Goal: Check status: Check status

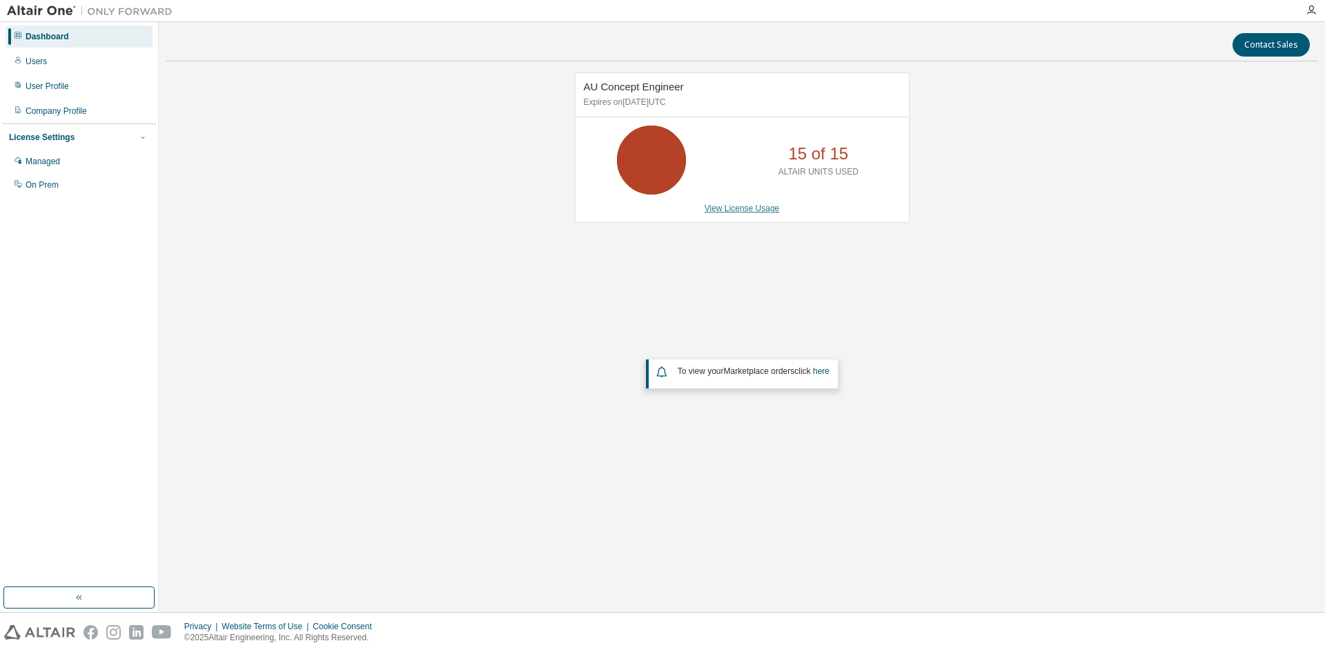
click at [748, 209] on link "View License Usage" at bounding box center [741, 209] width 75 height 10
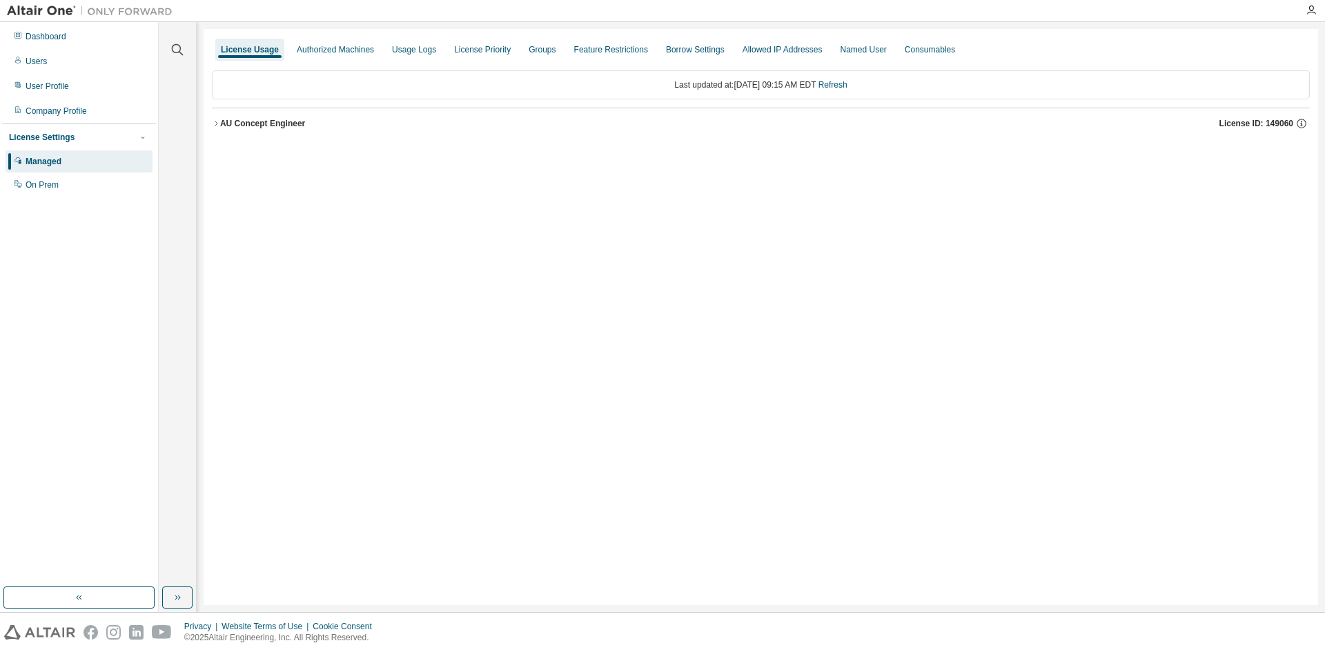
click at [221, 121] on div "AU Concept Engineer" at bounding box center [262, 123] width 85 height 11
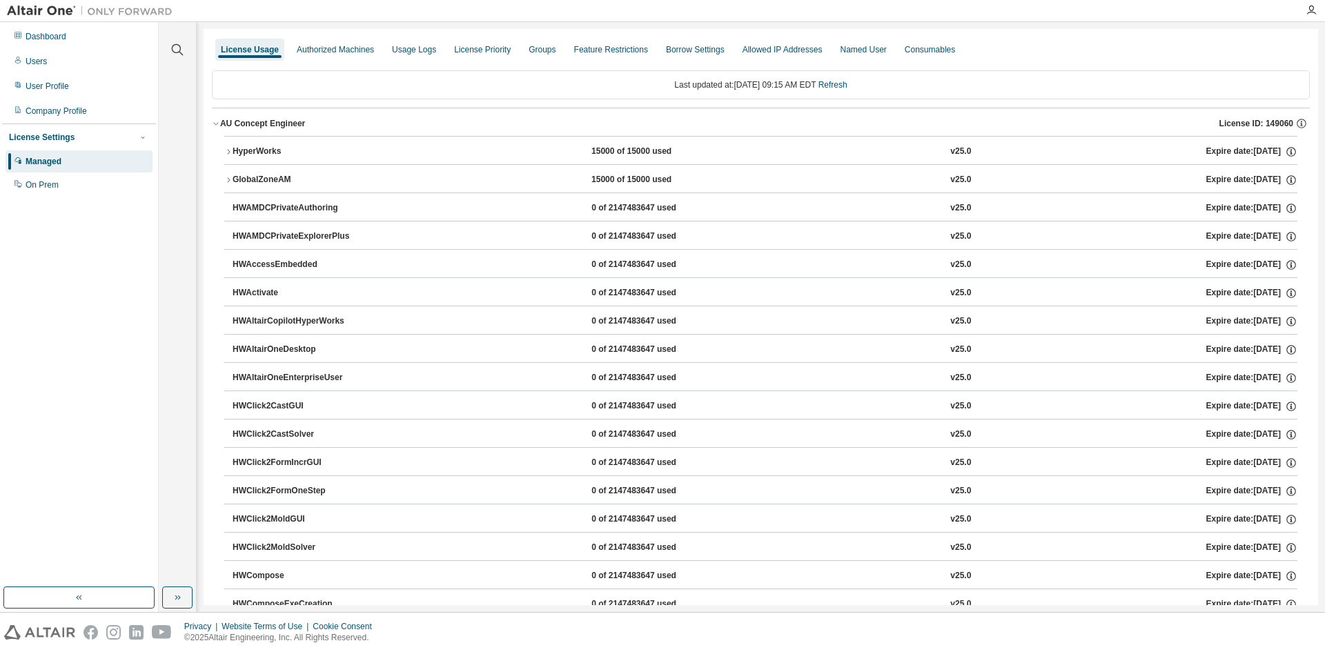
click at [224, 120] on div "AU Concept Engineer" at bounding box center [262, 123] width 85 height 11
